Goal: Task Accomplishment & Management: Manage account settings

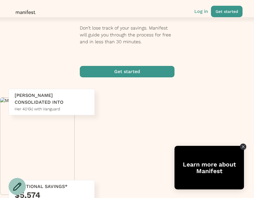
scroll to position [38, 0]
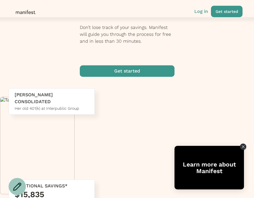
click at [202, 11] on p "Log in" at bounding box center [201, 11] width 14 height 7
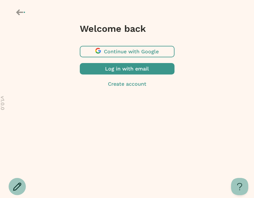
click at [133, 70] on span "button" at bounding box center [127, 68] width 95 height 11
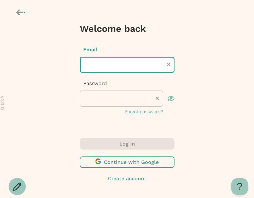
click at [139, 67] on input "text" at bounding box center [127, 65] width 95 height 16
type input "**********"
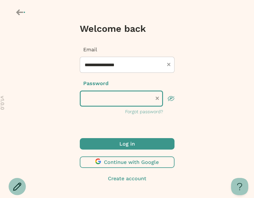
click at [80, 138] on button "Log in" at bounding box center [127, 143] width 95 height 11
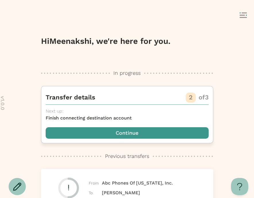
click at [149, 136] on span "button" at bounding box center [127, 132] width 163 height 11
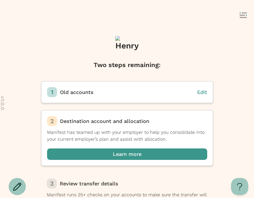
scroll to position [13, 0]
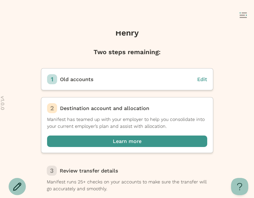
click at [244, 13] on icon at bounding box center [242, 15] width 7 height 6
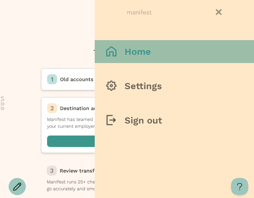
click at [124, 56] on h3 "Home" at bounding box center [137, 51] width 26 height 11
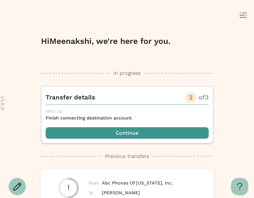
click at [241, 14] on icon at bounding box center [242, 15] width 7 height 6
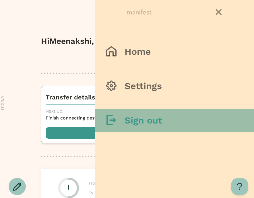
click at [158, 120] on h3 "Sign out" at bounding box center [143, 120] width 38 height 11
